Goal: Information Seeking & Learning: Learn about a topic

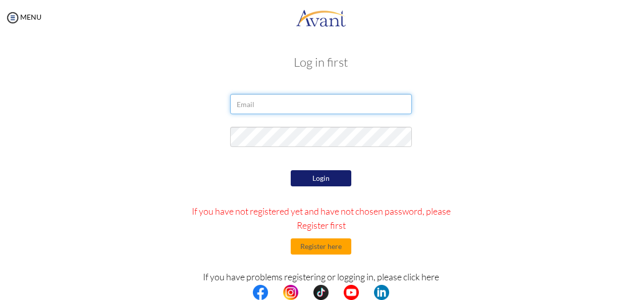
type input "[EMAIL_ADDRESS][DOMAIN_NAME]"
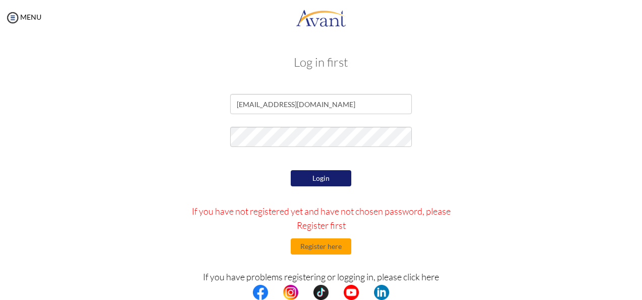
click at [309, 175] on button "Login" at bounding box center [321, 178] width 61 height 16
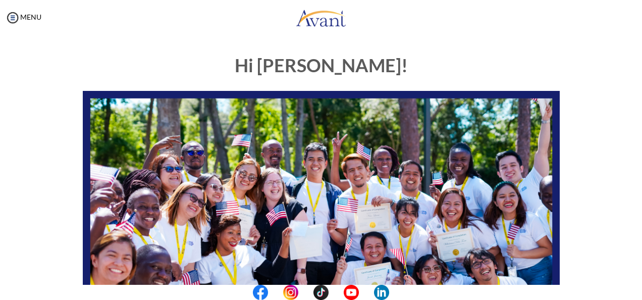
scroll to position [261, 0]
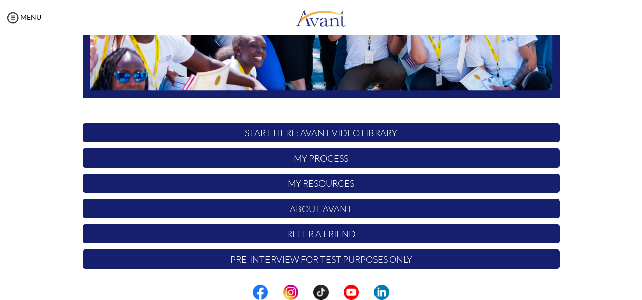
click at [413, 127] on p "START HERE: Avant Video Library" at bounding box center [321, 132] width 477 height 19
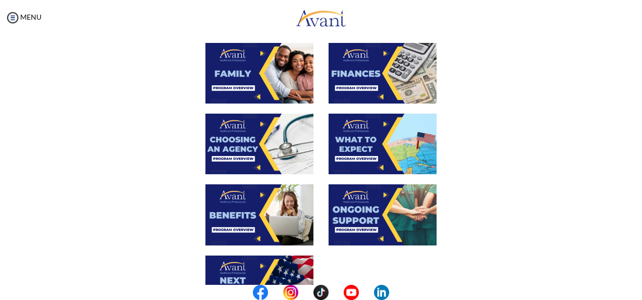
scroll to position [349, 0]
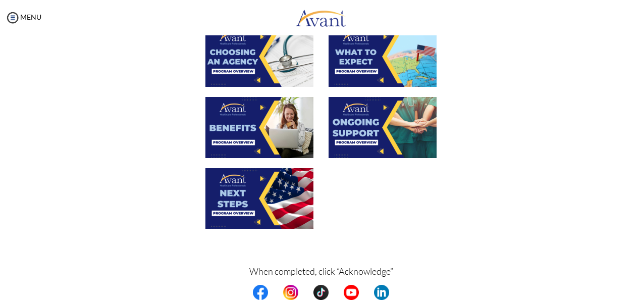
click at [639, 293] on center at bounding box center [321, 292] width 642 height 15
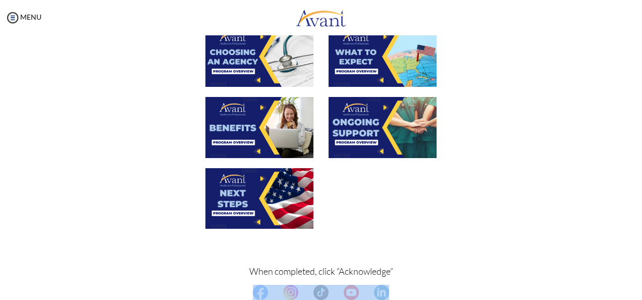
click at [639, 293] on center at bounding box center [321, 292] width 642 height 15
drag, startPoint x: 639, startPoint y: 293, endPoint x: 635, endPoint y: 289, distance: 6.1
click at [635, 289] on center at bounding box center [321, 292] width 642 height 15
click at [639, 287] on center at bounding box center [321, 292] width 642 height 15
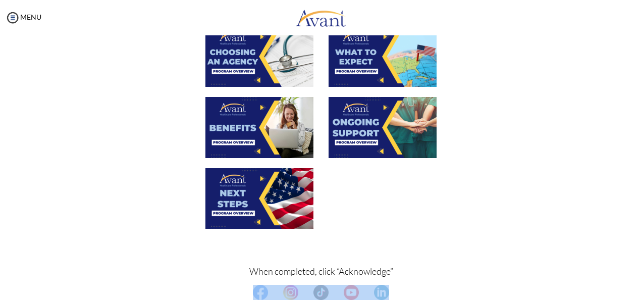
click at [639, 287] on center at bounding box center [321, 292] width 642 height 15
click at [524, 286] on center at bounding box center [321, 292] width 642 height 15
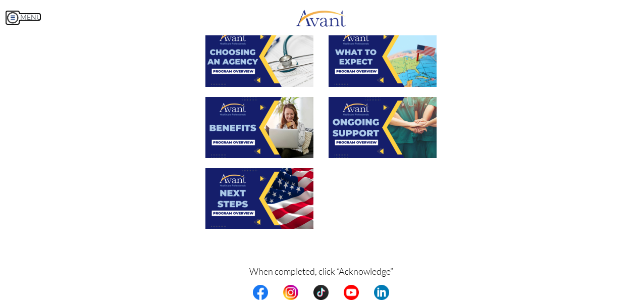
click at [10, 16] on img at bounding box center [12, 17] width 15 height 15
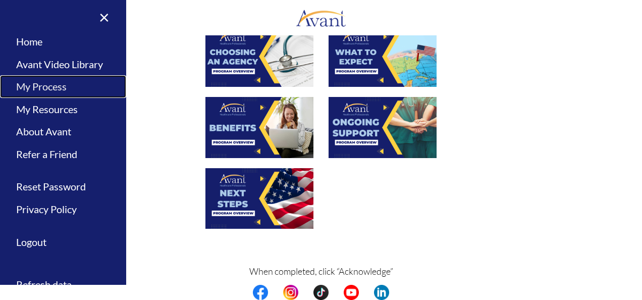
click at [48, 88] on link "My Process" at bounding box center [63, 86] width 126 height 23
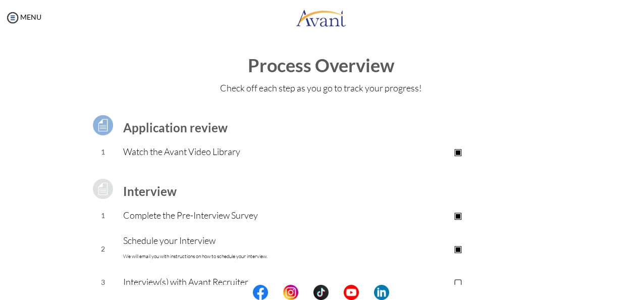
drag, startPoint x: 48, startPoint y: 88, endPoint x: 285, endPoint y: 149, distance: 244.0
click at [285, 149] on p "Watch the Avant Video Library" at bounding box center [240, 151] width 234 height 14
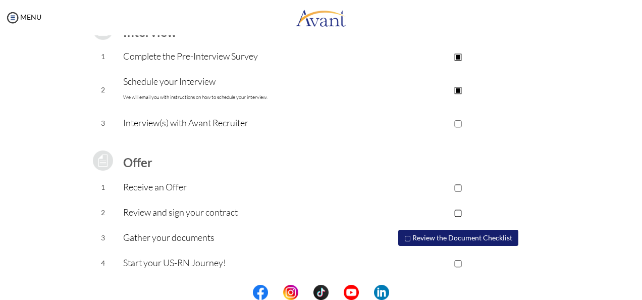
click at [635, 288] on center at bounding box center [321, 292] width 642 height 15
click at [640, 288] on center at bounding box center [321, 292] width 642 height 15
click at [14, 21] on img at bounding box center [12, 17] width 15 height 15
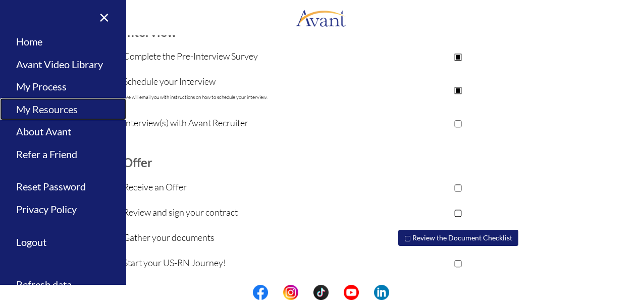
click at [49, 105] on link "My Resources" at bounding box center [63, 109] width 126 height 23
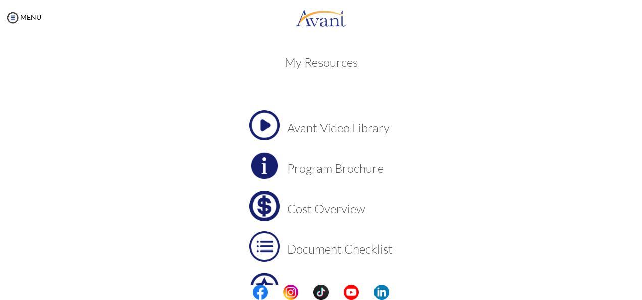
click at [354, 131] on h3 "Avant Video Library" at bounding box center [340, 127] width 106 height 13
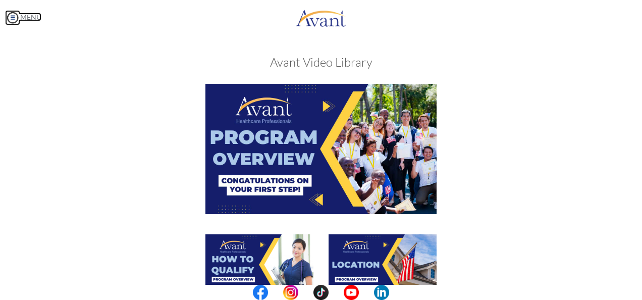
click at [15, 15] on img at bounding box center [12, 17] width 15 height 15
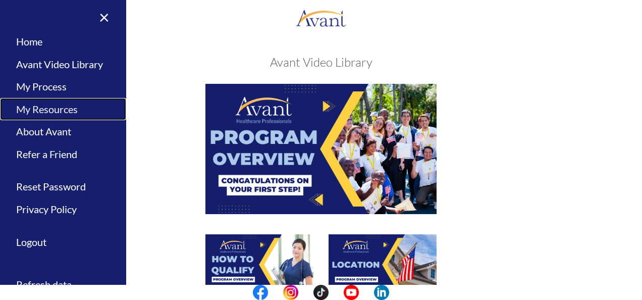
click at [29, 113] on link "My Resources" at bounding box center [63, 109] width 126 height 23
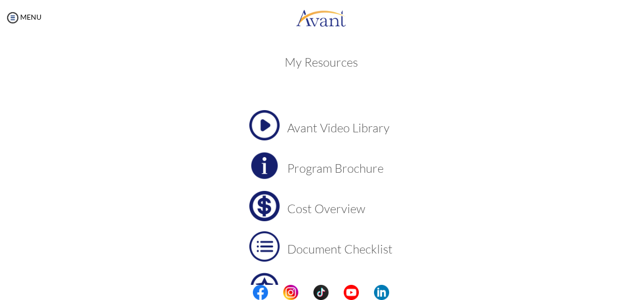
click at [313, 172] on h3 "Program Brochure" at bounding box center [340, 168] width 106 height 13
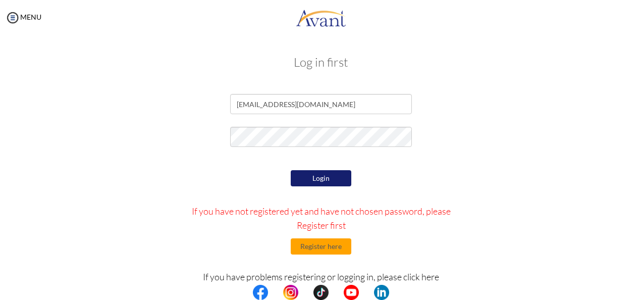
click at [303, 171] on button "Login" at bounding box center [321, 178] width 61 height 16
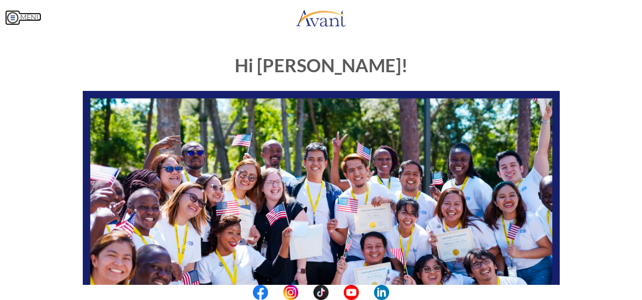
click at [14, 15] on img at bounding box center [12, 17] width 15 height 15
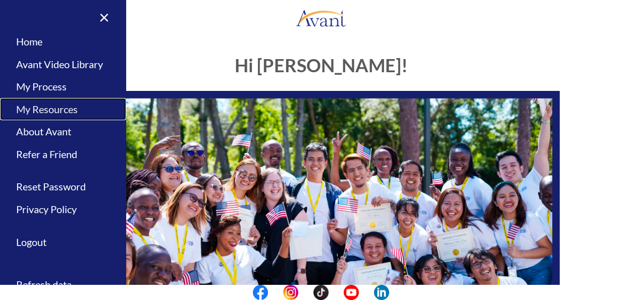
click at [57, 108] on link "My Resources" at bounding box center [63, 109] width 126 height 23
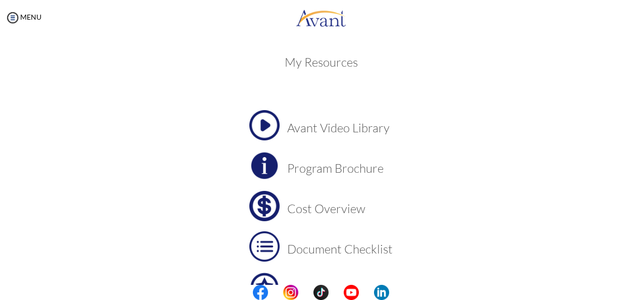
click at [306, 207] on h3 "Cost Overview" at bounding box center [340, 208] width 106 height 13
click at [299, 214] on h3 "Cost Overview" at bounding box center [340, 208] width 106 height 13
click at [329, 253] on h3 "Document Checklist" at bounding box center [340, 248] width 106 height 13
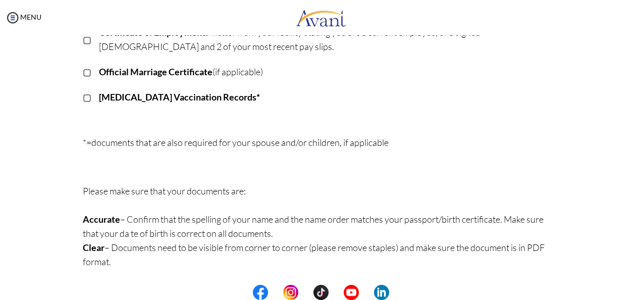
scroll to position [59, 0]
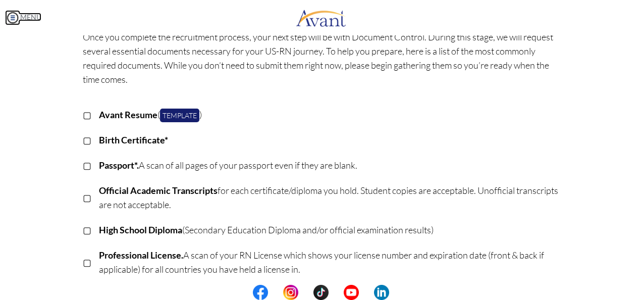
click at [10, 20] on img at bounding box center [12, 17] width 15 height 15
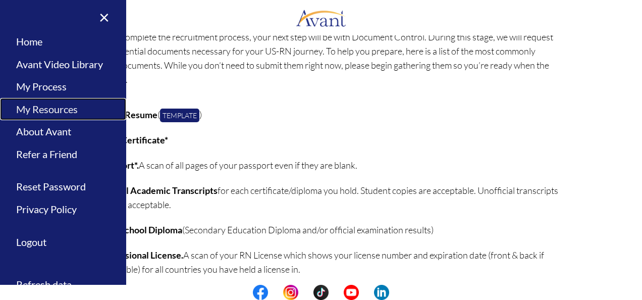
click at [27, 106] on link "My Resources" at bounding box center [63, 109] width 126 height 23
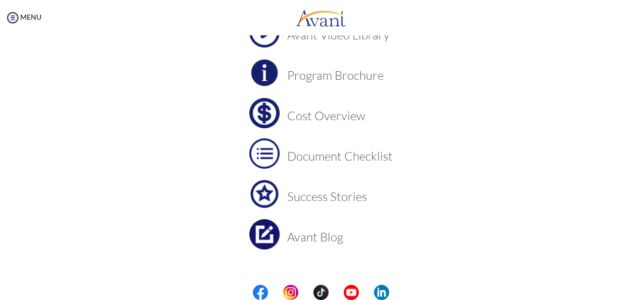
scroll to position [108, 0]
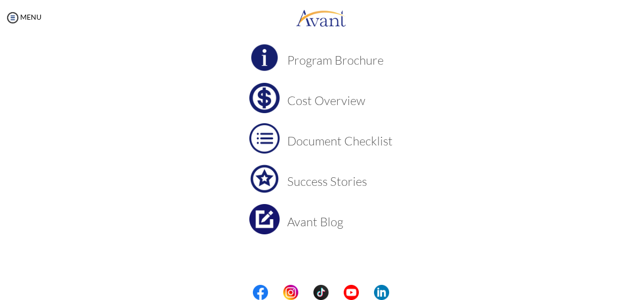
click at [336, 185] on h3 "Success Stories" at bounding box center [340, 181] width 106 height 13
click at [294, 213] on td "Avant Blog" at bounding box center [340, 219] width 106 height 30
